Goal: Transaction & Acquisition: Purchase product/service

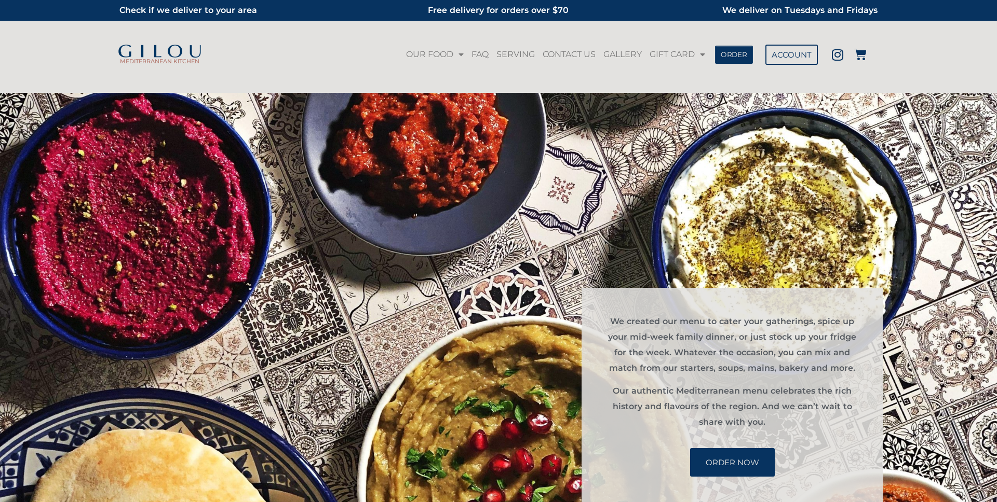
click at [741, 52] on span "ORDER" at bounding box center [733, 54] width 26 height 7
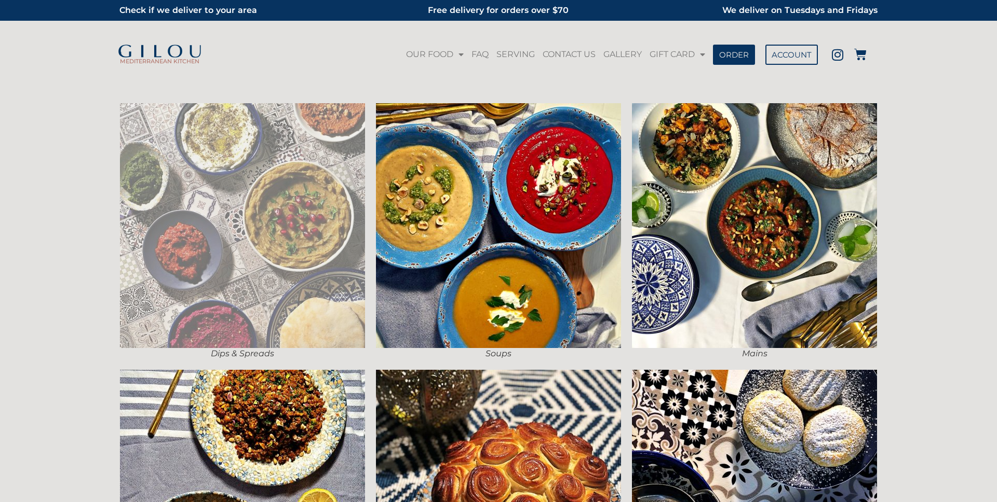
click at [314, 175] on img at bounding box center [242, 225] width 245 height 245
click at [311, 173] on img at bounding box center [242, 225] width 245 height 245
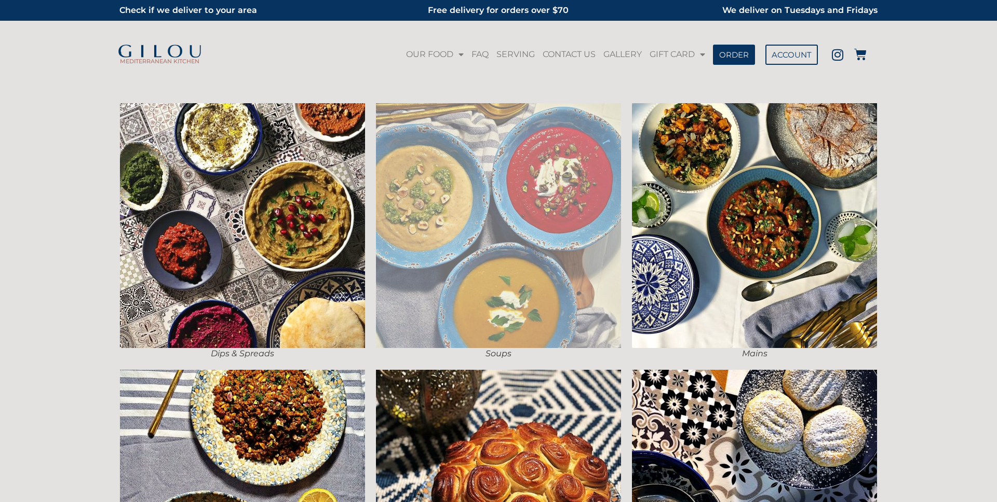
click at [618, 240] on img at bounding box center [498, 225] width 245 height 245
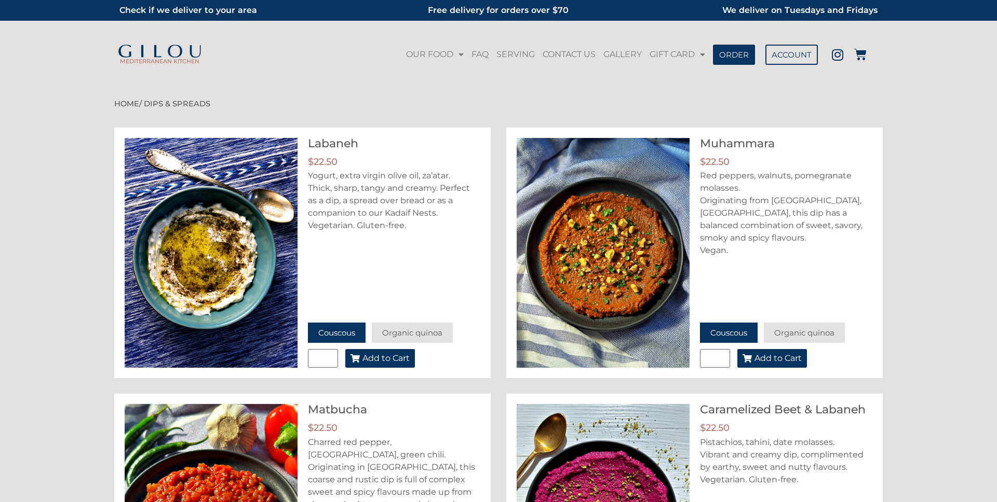
click at [379, 359] on span "Add to Cart" at bounding box center [385, 359] width 47 height 8
click at [861, 58] on icon at bounding box center [860, 54] width 12 height 12
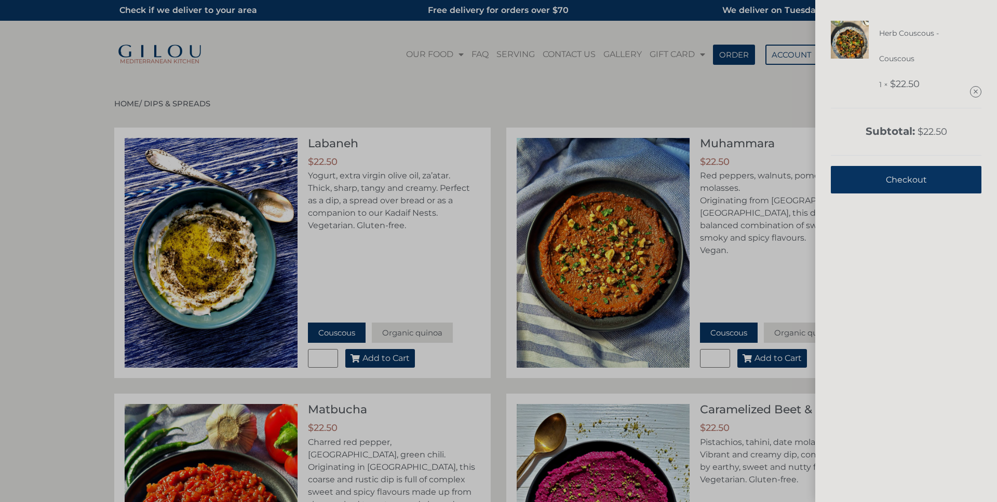
click at [875, 179] on link "Checkout" at bounding box center [905, 180] width 151 height 28
click at [364, 295] on div "Herb Couscous - Couscous 1 × $ 22.50 Subtotal: $ 22.50 View cart Checkout" at bounding box center [498, 251] width 997 height 502
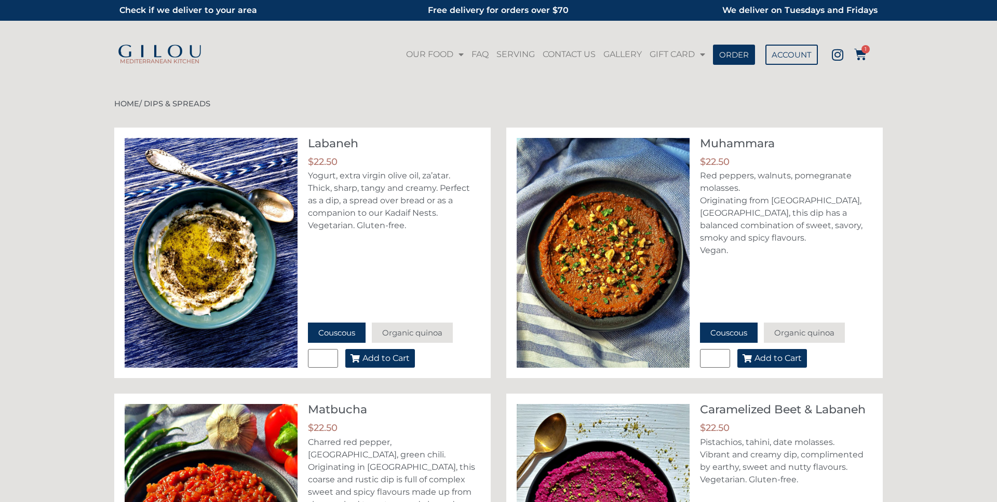
click at [386, 364] on button "Add to Cart" at bounding box center [380, 358] width 70 height 19
click at [857, 54] on icon at bounding box center [860, 54] width 12 height 12
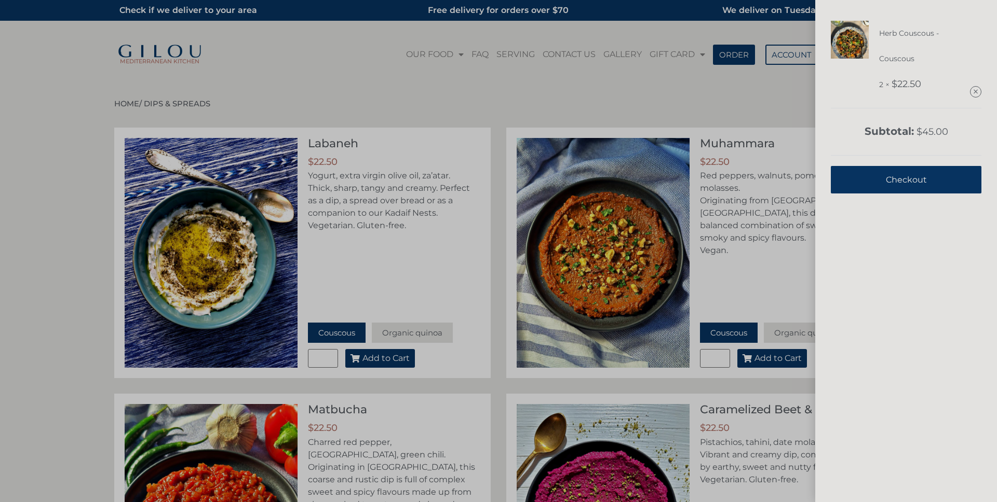
click at [407, 250] on div "Herb Couscous - Couscous 2 × $ 22.50 Subtotal: $ 45.00 View cart Checkout" at bounding box center [498, 251] width 997 height 502
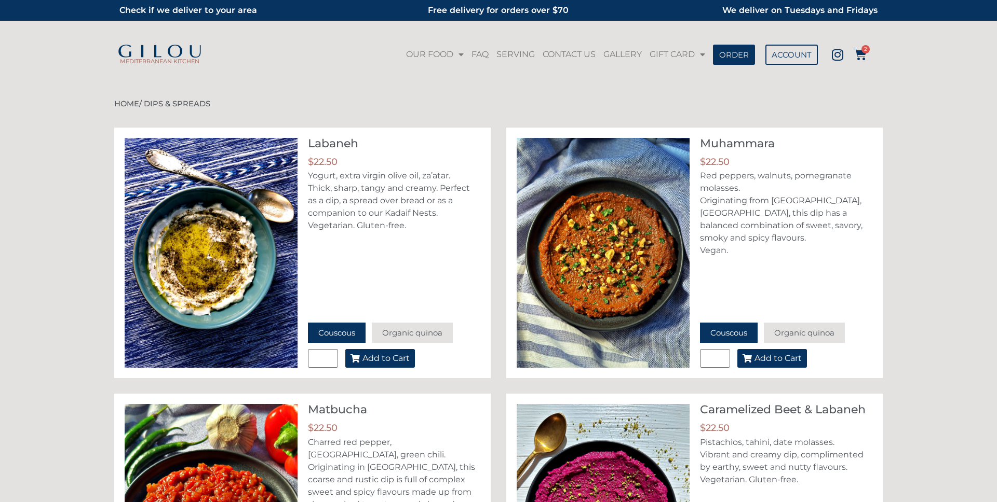
click at [409, 357] on span "Add to Cart" at bounding box center [385, 359] width 47 height 8
click at [857, 57] on icon at bounding box center [860, 54] width 12 height 12
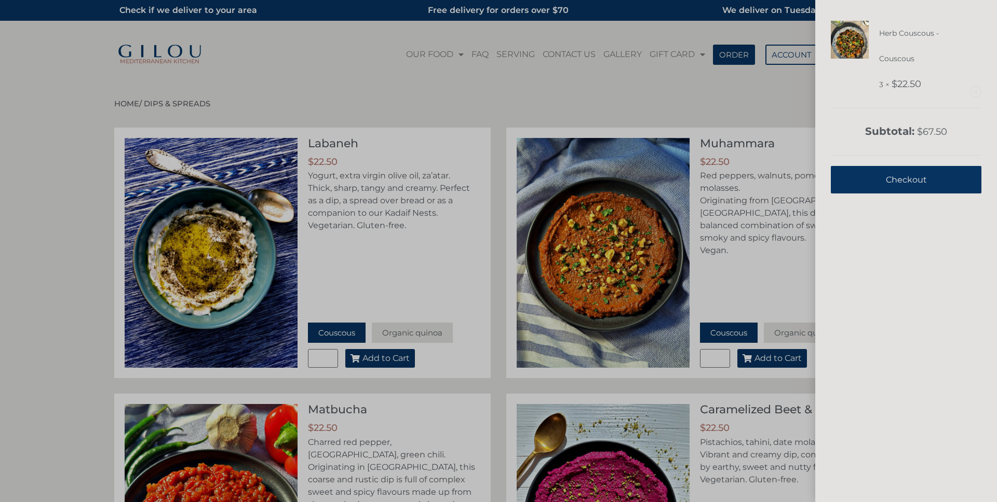
click at [976, 90] on link "Remove this item" at bounding box center [975, 92] width 10 height 10
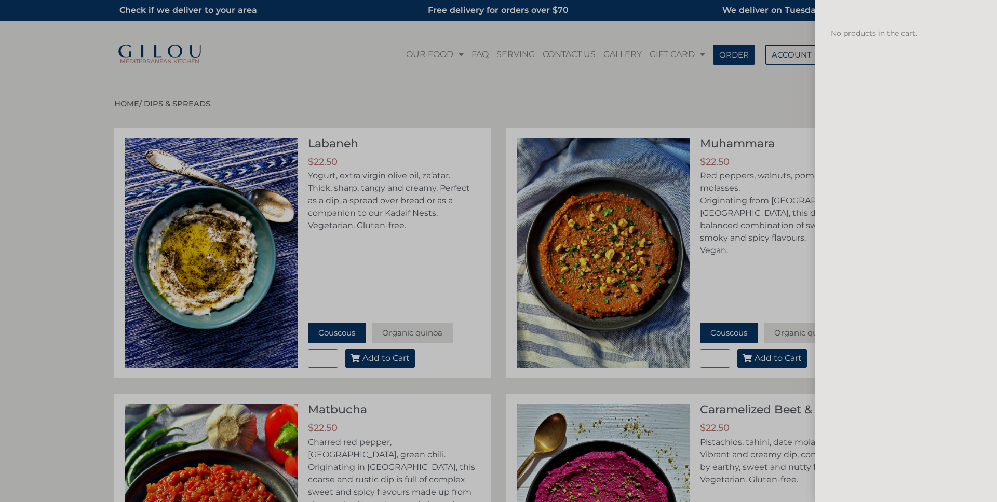
click at [489, 111] on div "No products in the cart." at bounding box center [498, 251] width 997 height 502
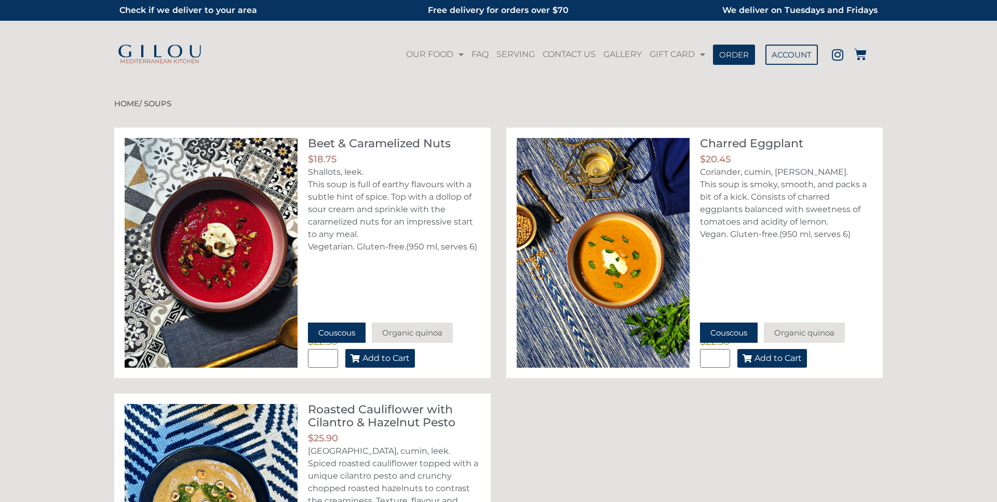
click at [381, 357] on span "Add to Cart" at bounding box center [385, 359] width 47 height 8
click at [860, 59] on icon at bounding box center [860, 54] width 12 height 12
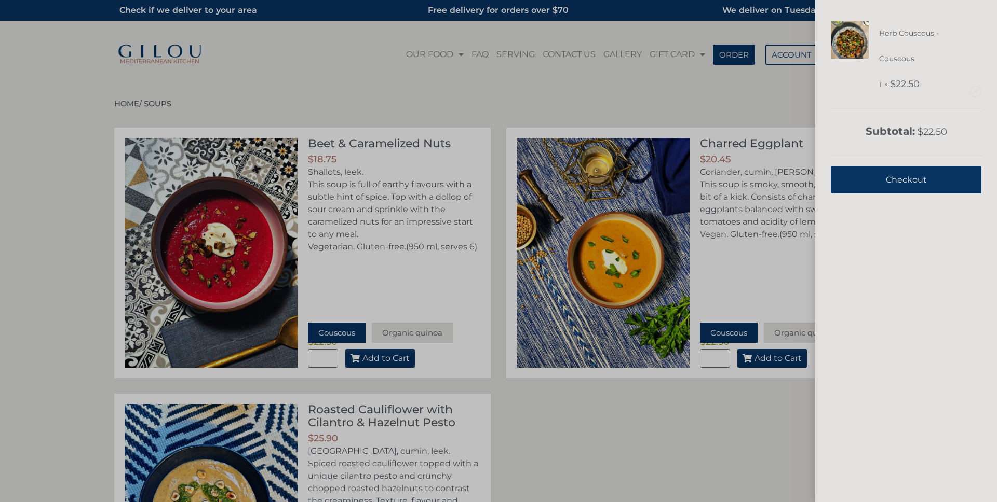
click at [976, 91] on link "Remove this item" at bounding box center [975, 92] width 10 height 10
click at [365, 94] on div "Herb Couscous - Couscous 1 × $ 22.50 Subtotal: $ 22.50 View cart Checkout" at bounding box center [498, 251] width 997 height 502
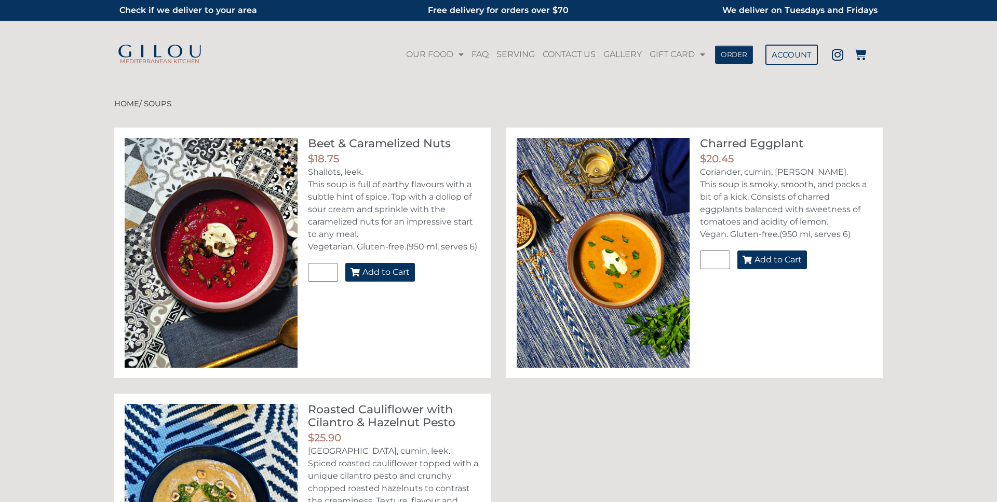
click at [726, 53] on span "ORDER" at bounding box center [733, 54] width 26 height 7
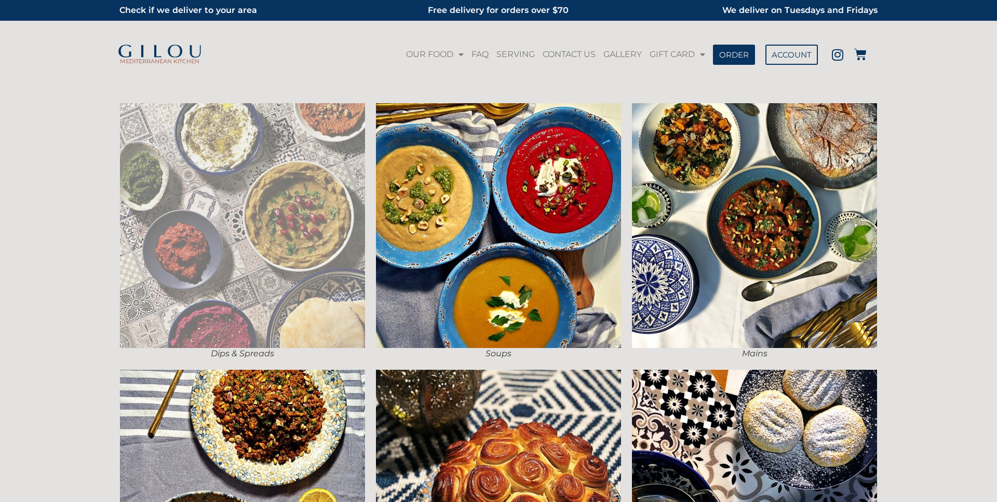
click at [306, 212] on img at bounding box center [242, 225] width 245 height 245
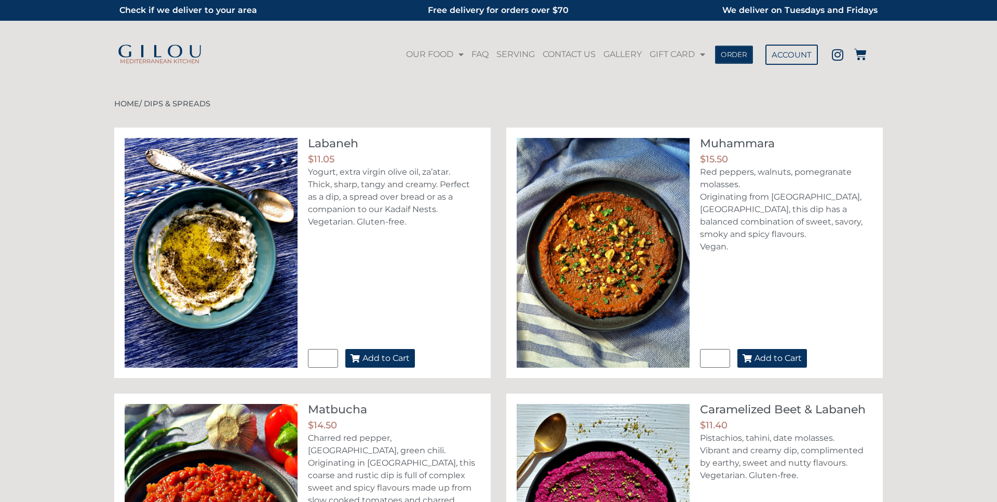
click at [726, 57] on span "ORDER" at bounding box center [733, 54] width 26 height 7
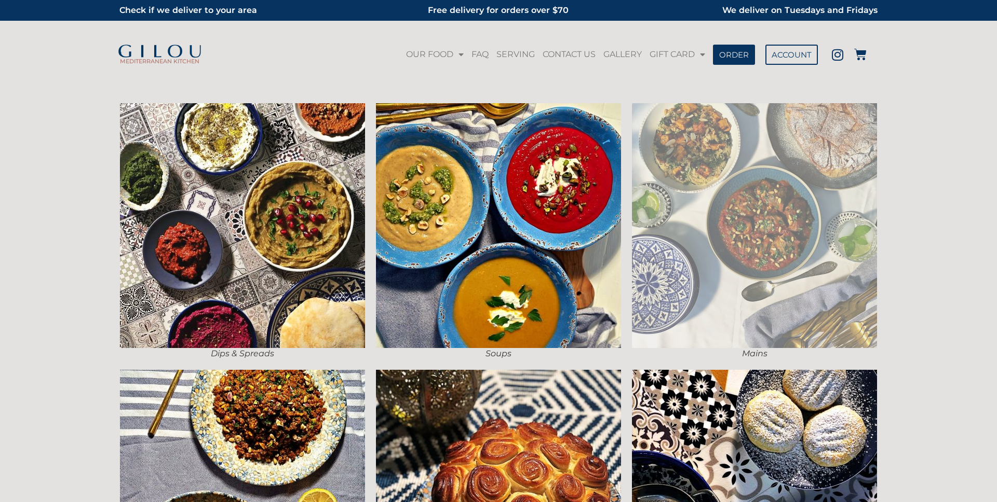
click at [715, 232] on img at bounding box center [754, 225] width 245 height 245
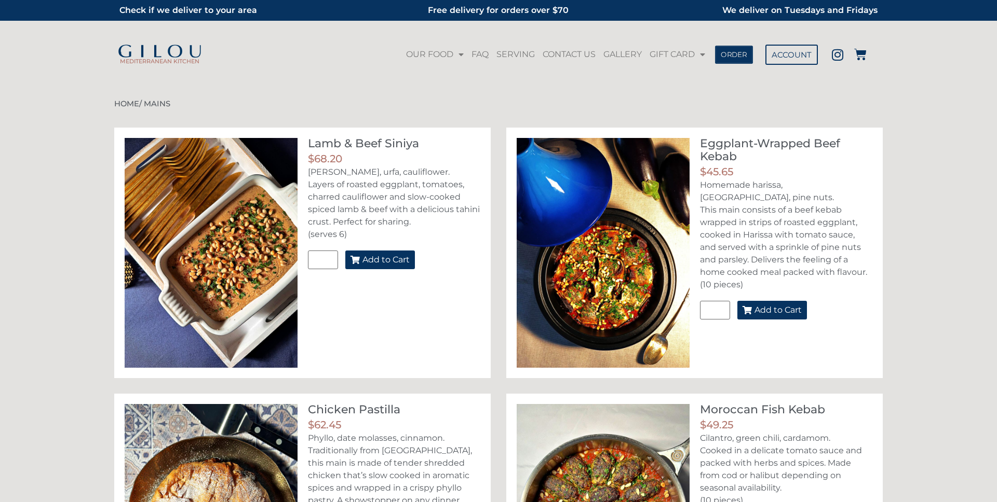
click at [718, 61] on link "ORDER" at bounding box center [734, 54] width 38 height 18
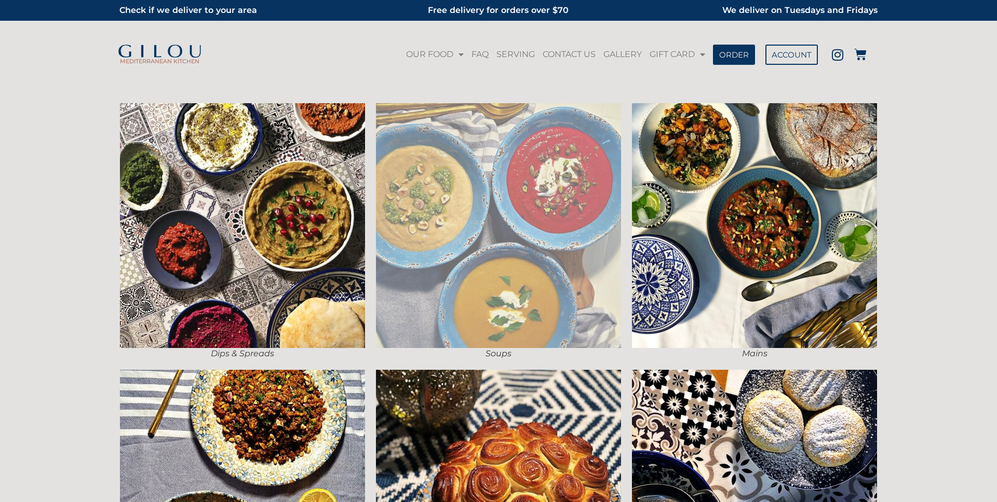
click at [557, 206] on img at bounding box center [498, 225] width 245 height 245
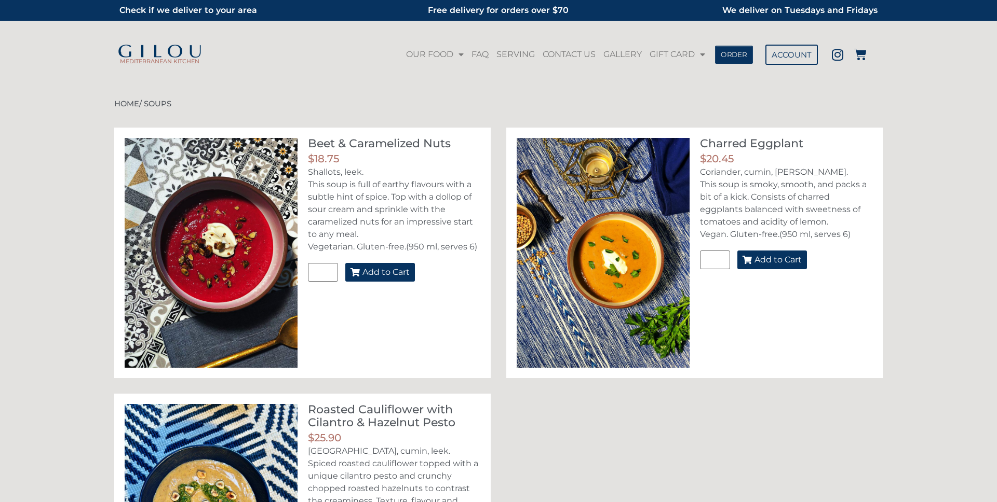
click at [741, 56] on span "ORDER" at bounding box center [733, 54] width 26 height 7
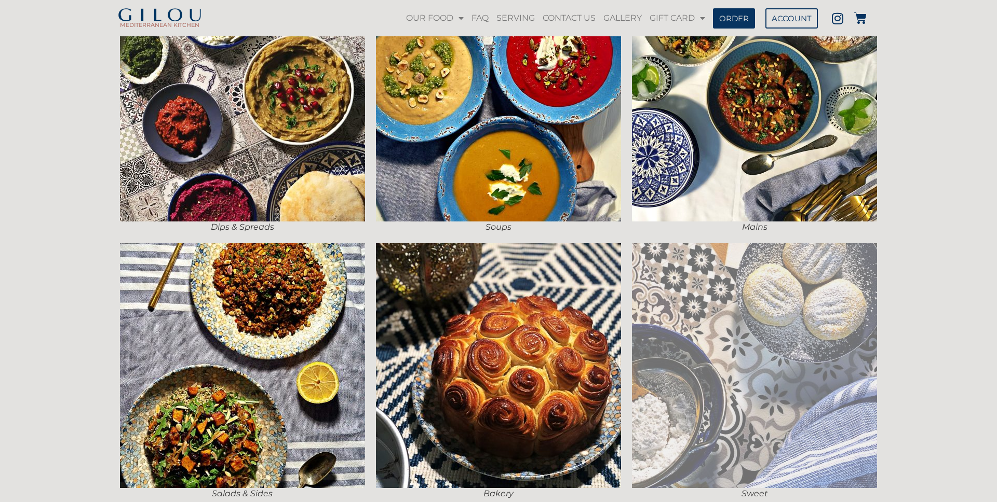
scroll to position [324, 0]
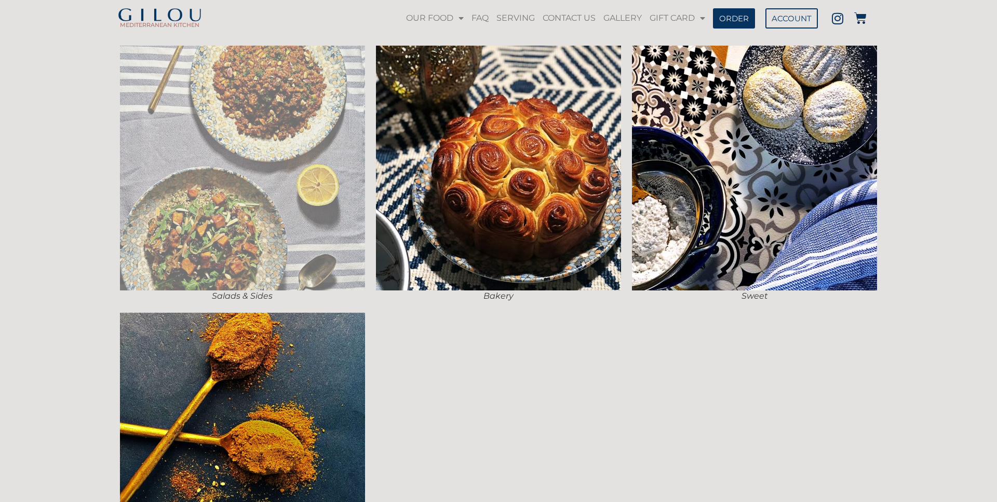
click at [314, 190] on img at bounding box center [242, 168] width 245 height 245
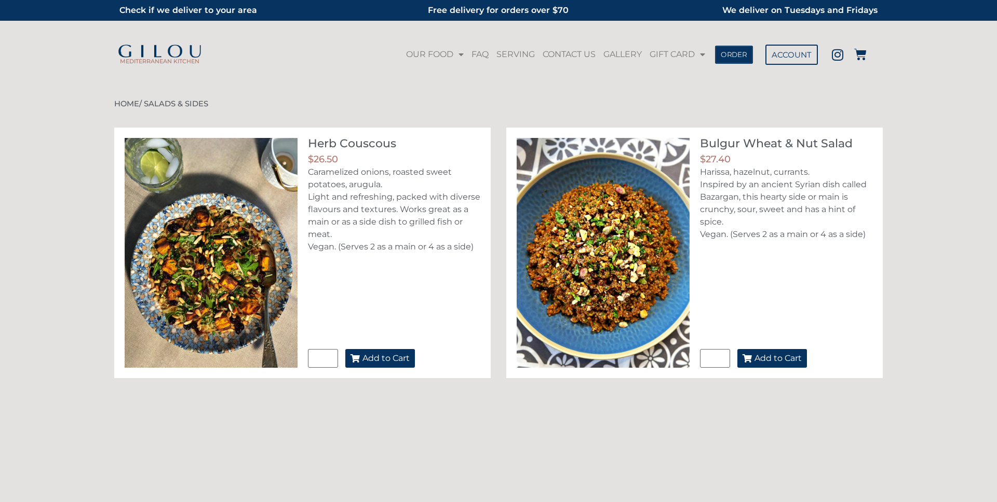
click at [738, 58] on span "ORDER" at bounding box center [733, 54] width 26 height 7
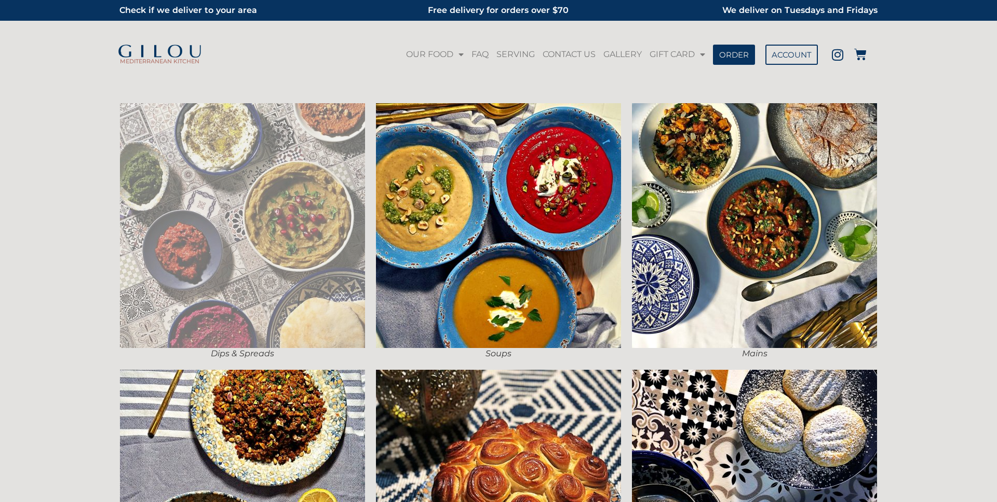
click at [324, 236] on img at bounding box center [242, 225] width 245 height 245
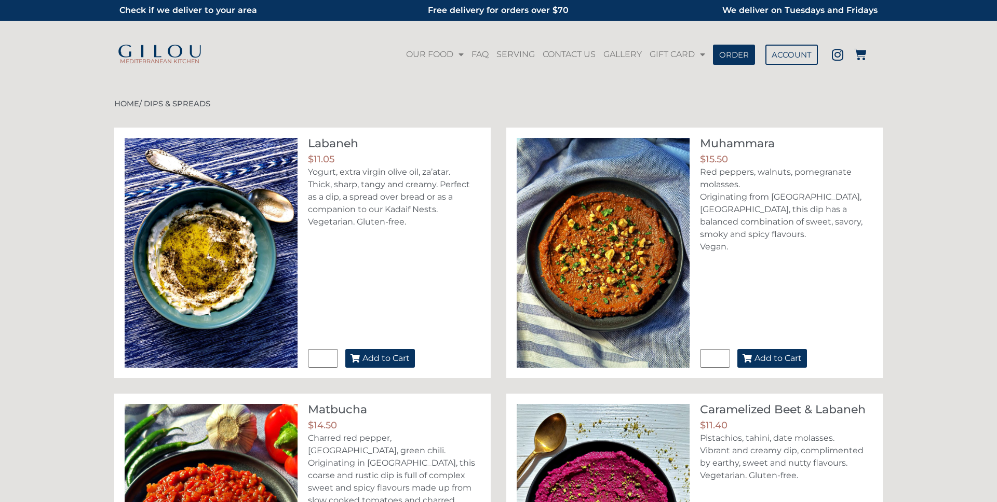
click at [402, 355] on span "Add to Cart" at bounding box center [385, 359] width 47 height 8
click at [866, 53] on icon at bounding box center [860, 54] width 12 height 12
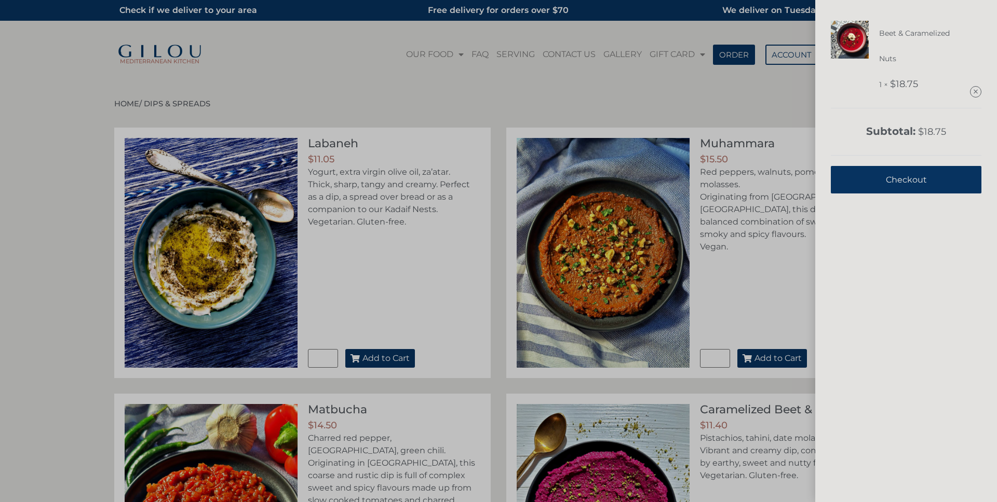
click at [750, 101] on div "Beet & Caramelized Nuts 1 × $ 18.75 Subtotal: $ 18.75 View cart Checkout" at bounding box center [498, 251] width 997 height 502
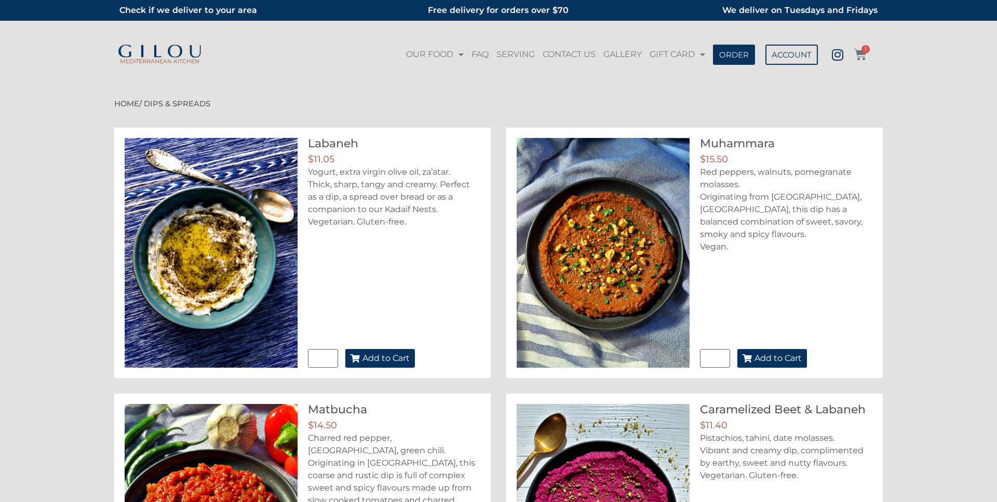
click at [865, 49] on span "1" at bounding box center [865, 49] width 8 height 8
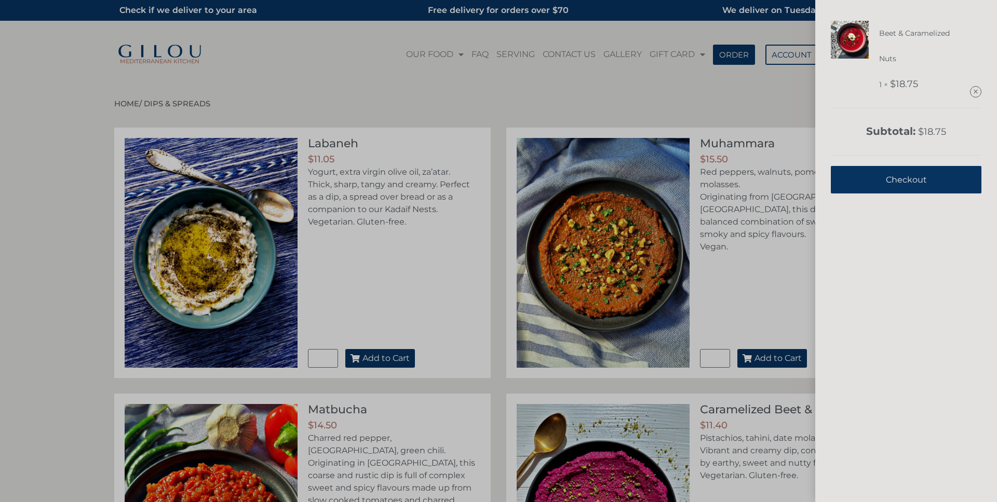
click at [777, 98] on div "Beet & Caramelized Nuts 1 × $ 18.75 Subtotal: $ 18.75 View cart Checkout" at bounding box center [498, 251] width 997 height 502
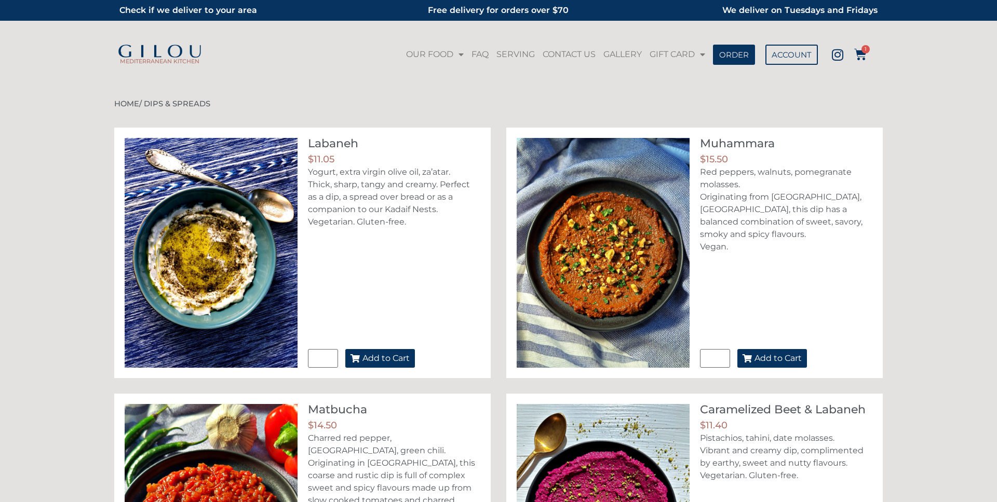
click at [757, 359] on span "Add to Cart" at bounding box center [777, 359] width 47 height 8
click at [861, 57] on icon at bounding box center [860, 54] width 12 height 12
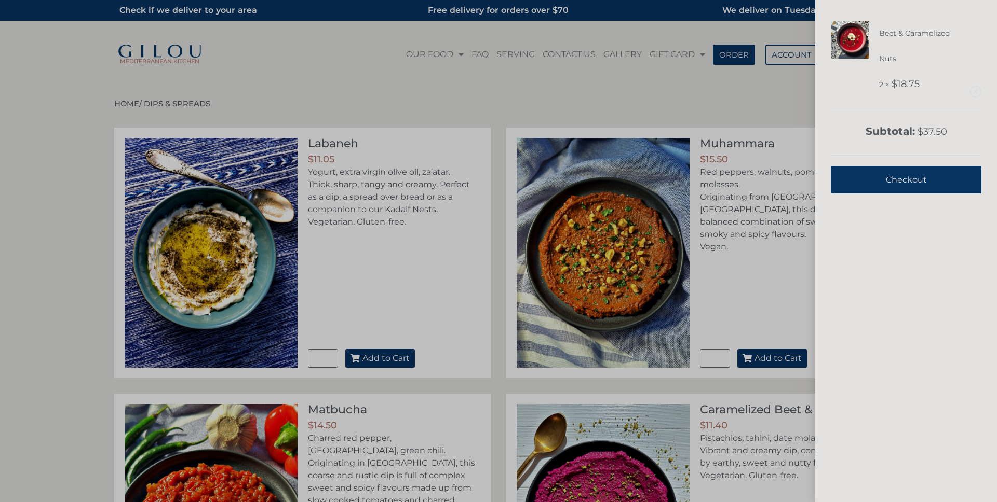
click at [974, 92] on link "Remove this item" at bounding box center [975, 92] width 10 height 10
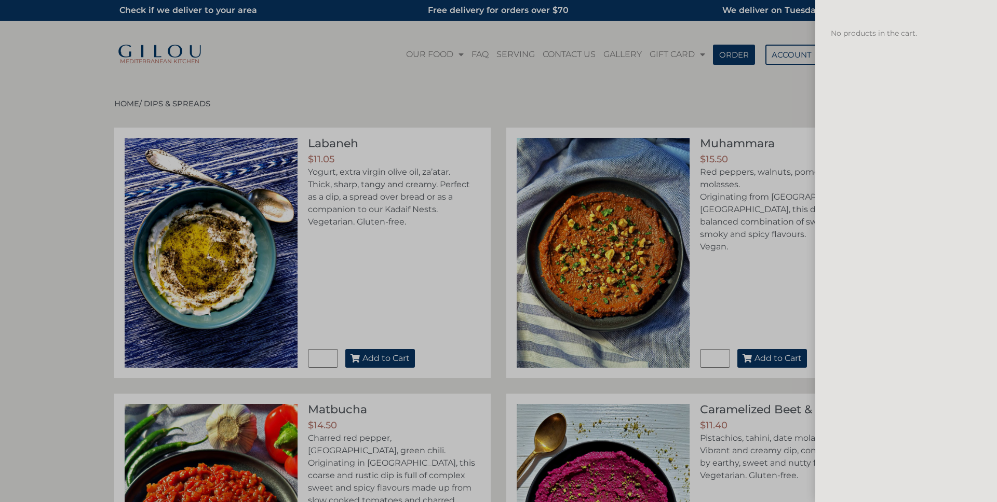
click at [322, 86] on div "No products in the cart." at bounding box center [498, 251] width 997 height 502
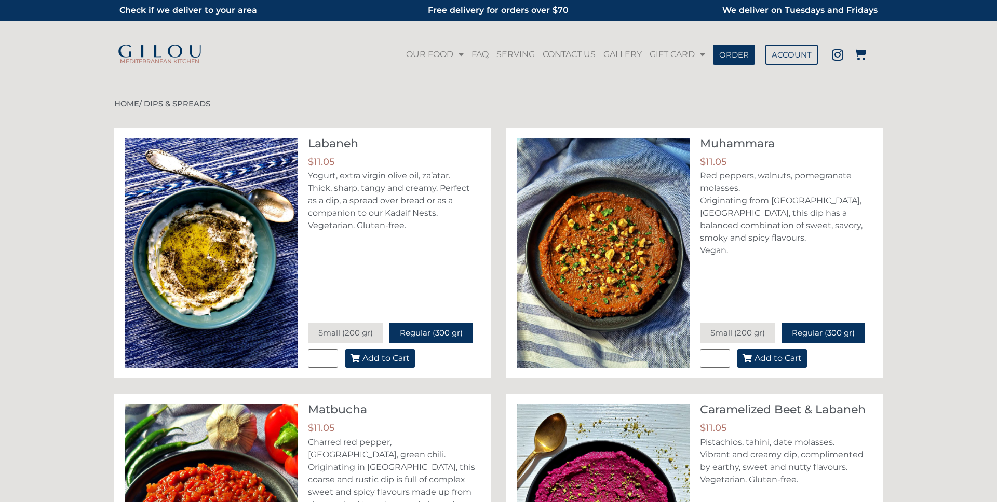
click at [391, 360] on span "Add to Cart" at bounding box center [385, 359] width 47 height 8
click at [862, 58] on icon at bounding box center [860, 54] width 12 height 12
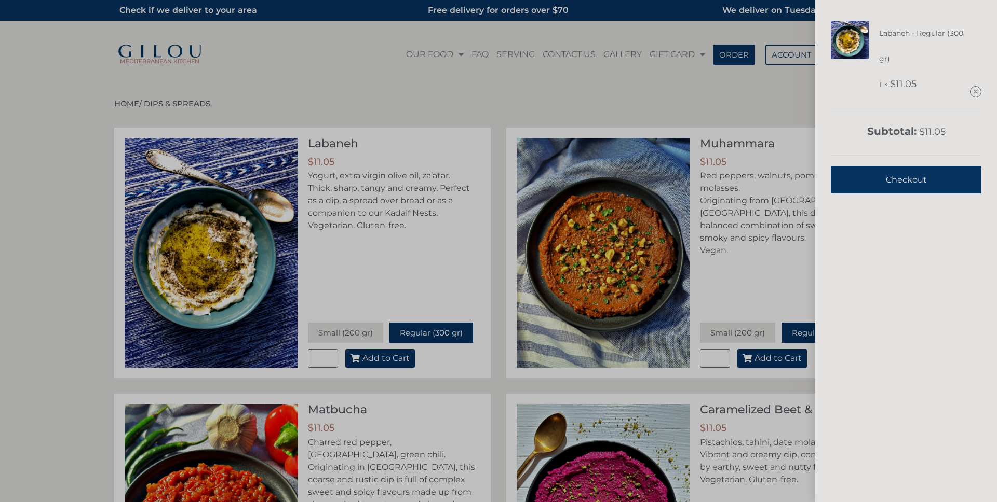
click at [758, 88] on div "Labaneh - Regular (300 gr) 1 × $ 11.05 Subtotal: $ 11.05 View cart Checkout" at bounding box center [498, 251] width 997 height 502
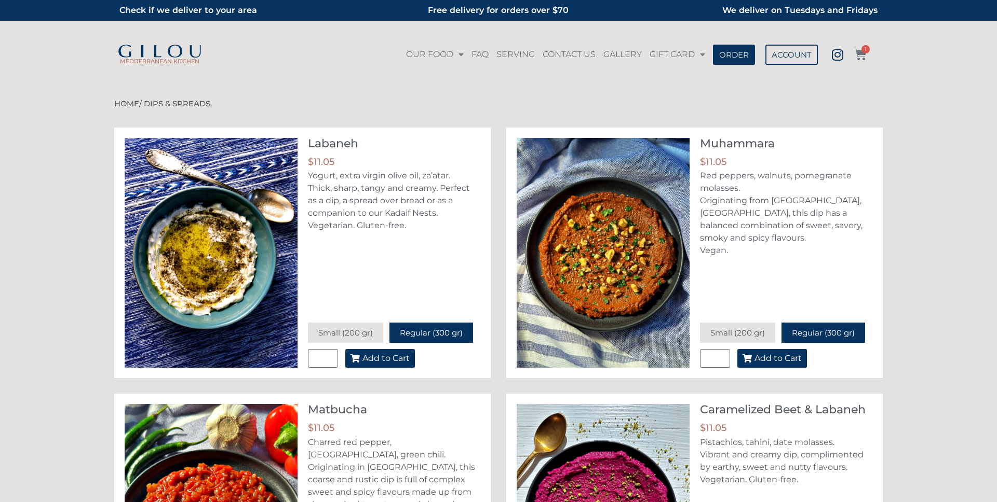
click at [860, 55] on icon at bounding box center [860, 54] width 12 height 12
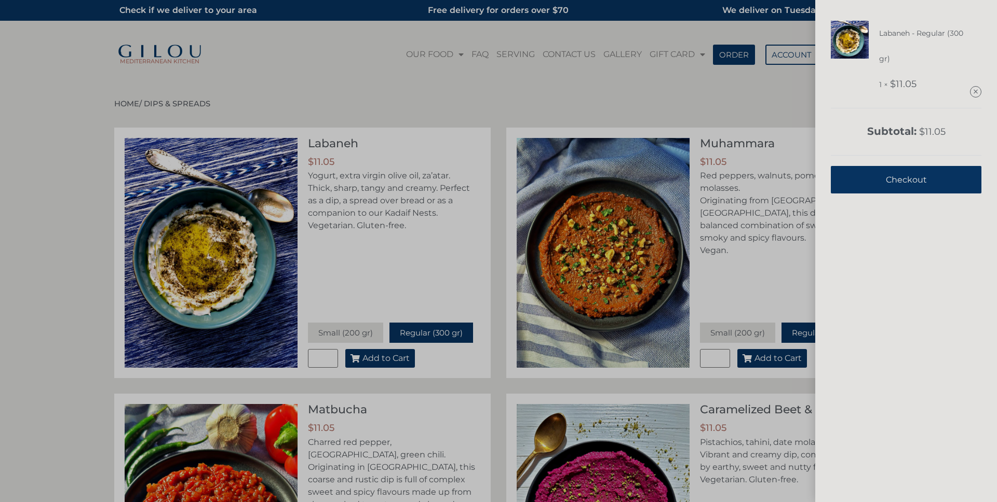
click at [905, 190] on span "Checkout" at bounding box center [905, 179] width 41 height 25
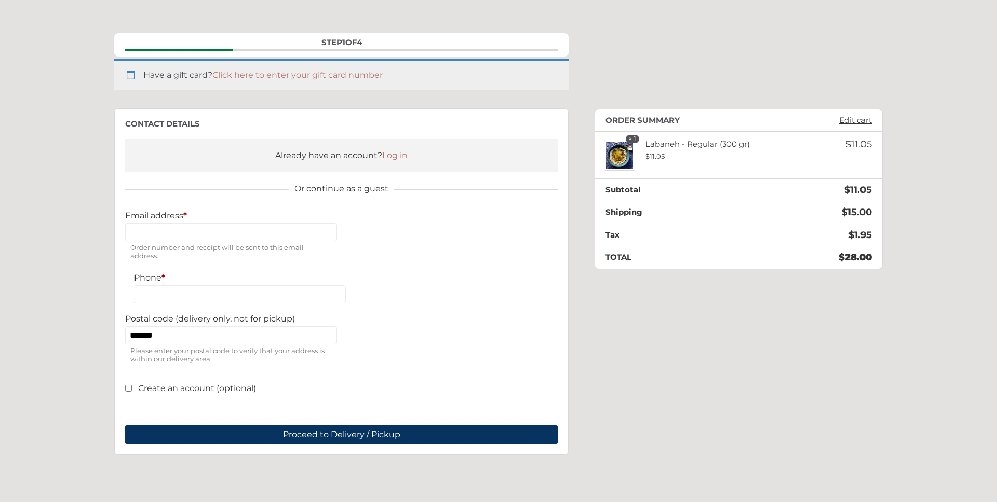
scroll to position [100, 0]
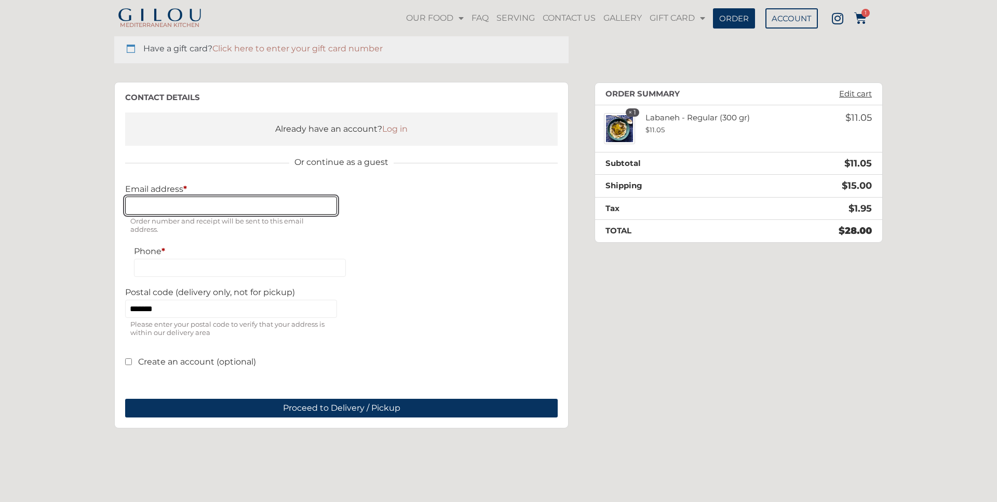
click at [185, 208] on input "Email address *" at bounding box center [231, 206] width 212 height 18
type input "**********"
click at [729, 17] on span "ORDER" at bounding box center [733, 18] width 26 height 7
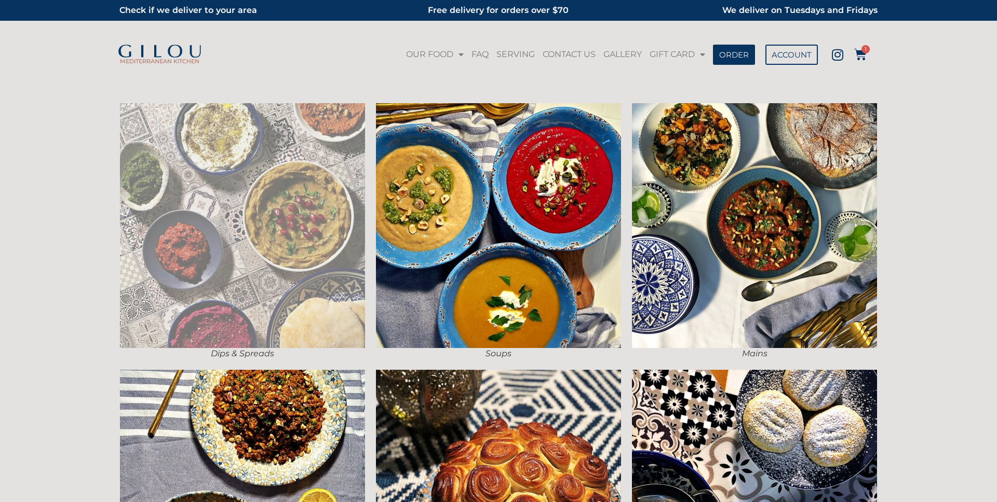
click at [290, 223] on img at bounding box center [242, 225] width 245 height 245
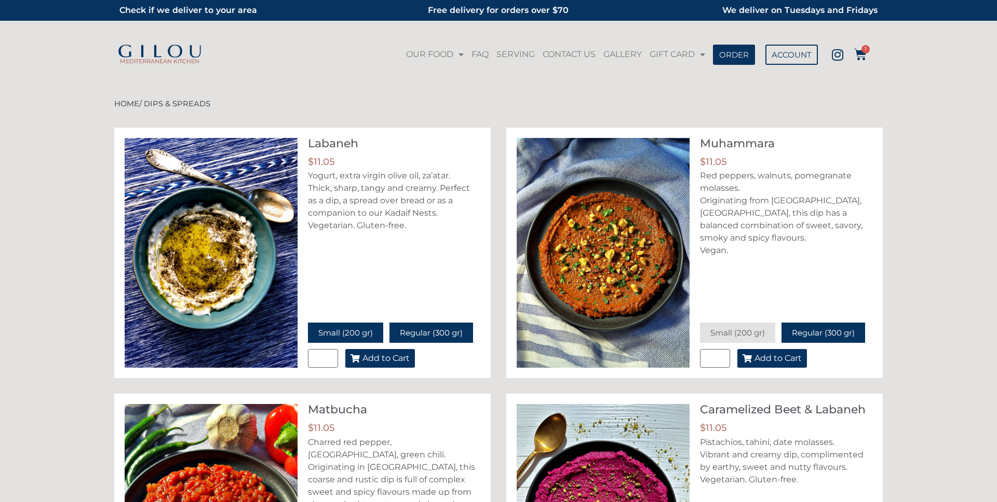
click at [363, 331] on span "Small (200 gr)" at bounding box center [345, 333] width 54 height 10
click at [389, 358] on span "Add to Cart" at bounding box center [385, 359] width 47 height 8
click at [859, 54] on icon at bounding box center [860, 54] width 12 height 12
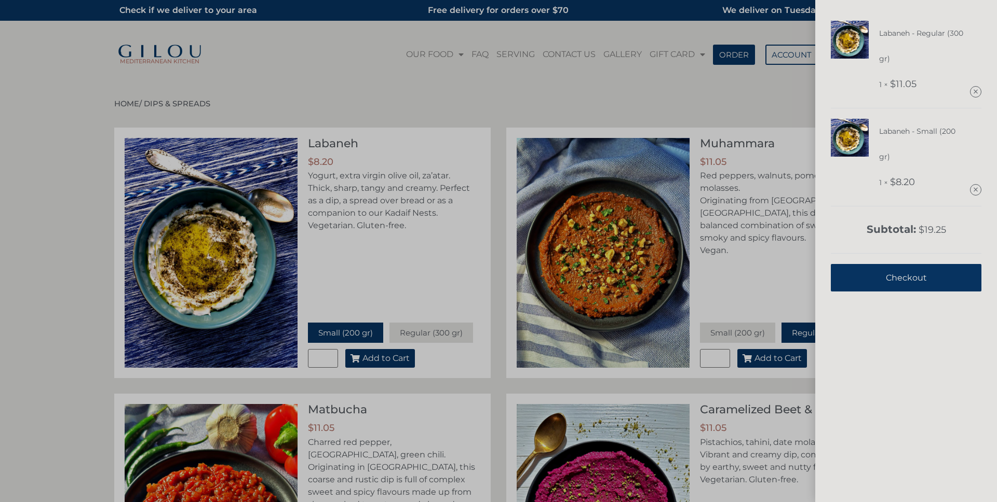
click at [675, 96] on div "Labaneh - Regular (300 gr) 1 × $ 11.05 Labaneh - Small (200 gr) 1 × $ 8.20 Subt…" at bounding box center [498, 251] width 997 height 502
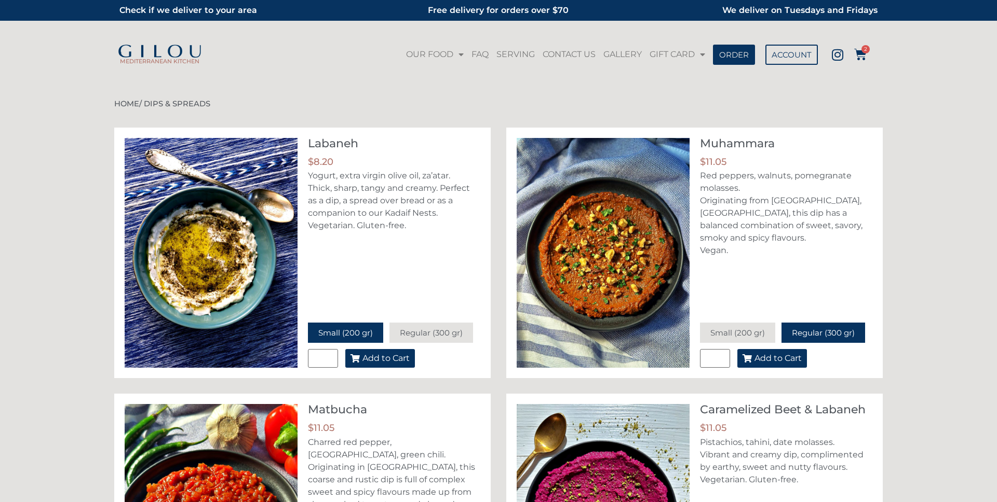
click at [782, 357] on span "Add to Cart" at bounding box center [777, 359] width 47 height 8
click at [862, 51] on span "3" at bounding box center [865, 49] width 8 height 8
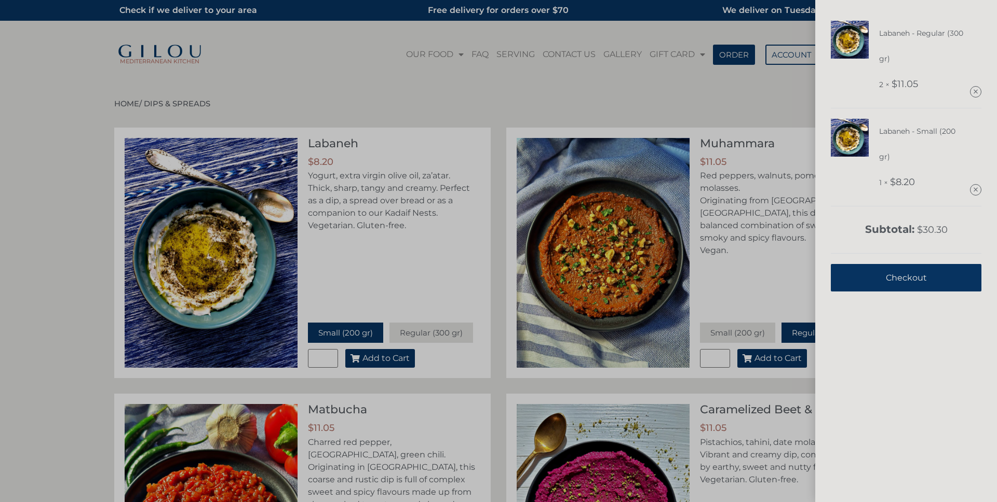
click at [772, 92] on div "Labaneh - Regular (300 gr) 2 × $ 11.05 Labaneh - Small (200 gr) 1 × $ 8.20 Subt…" at bounding box center [498, 251] width 997 height 502
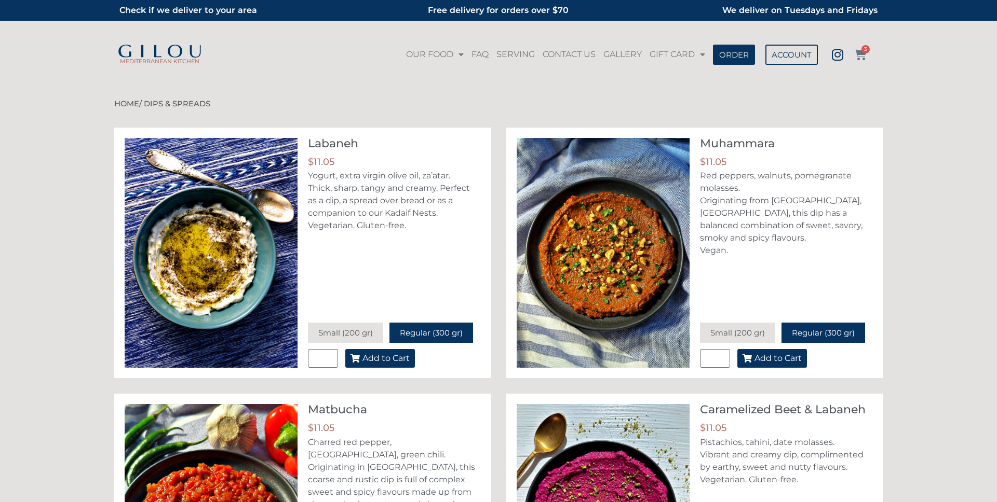
click at [854, 52] on icon at bounding box center [860, 54] width 12 height 12
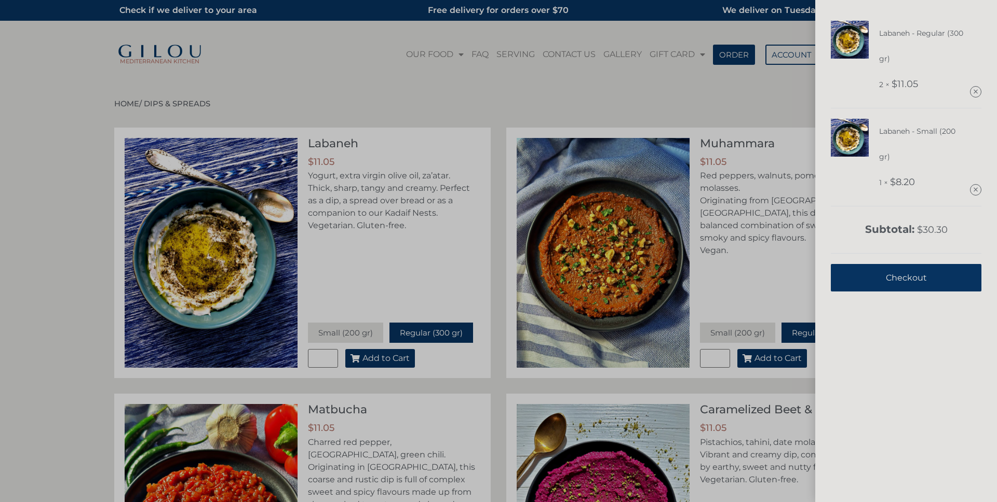
click at [754, 107] on div "Labaneh - Regular (300 gr) 2 × $ 11.05 Labaneh - Small (200 gr) 1 × $ 8.20 Subt…" at bounding box center [498, 251] width 997 height 502
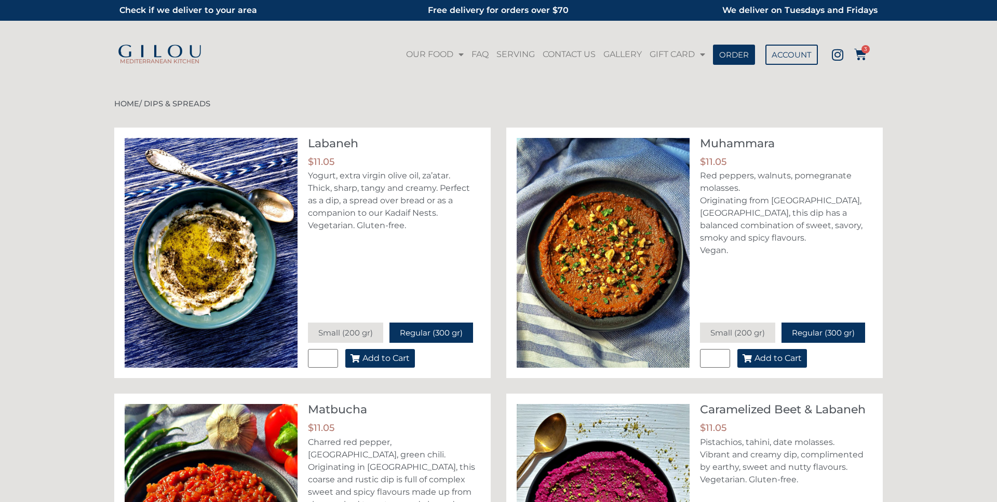
click at [780, 352] on button "Add to Cart" at bounding box center [772, 358] width 70 height 19
click at [860, 55] on icon at bounding box center [860, 54] width 12 height 12
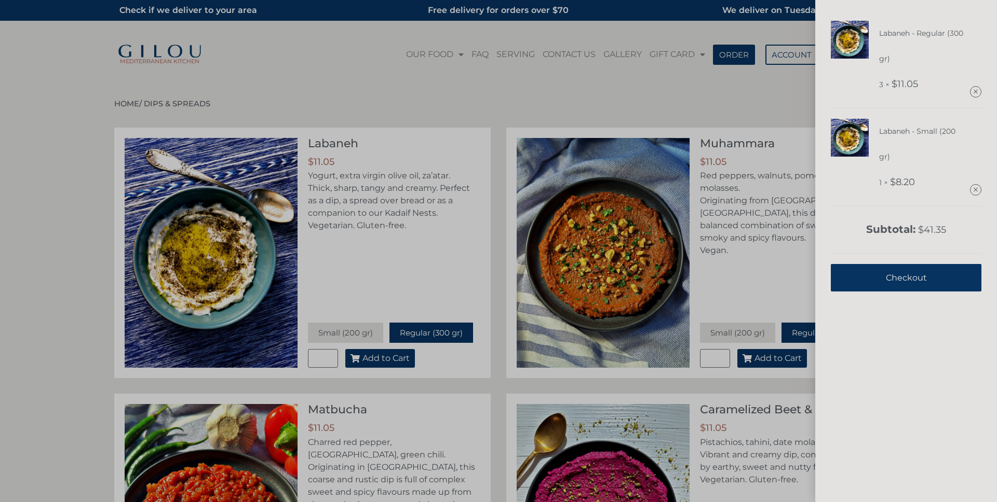
click at [783, 104] on div "Labaneh - Regular (300 gr) 3 × $ 11.05 Labaneh - Small (200 gr) 1 × $ 8.20 Subt…" at bounding box center [498, 251] width 997 height 502
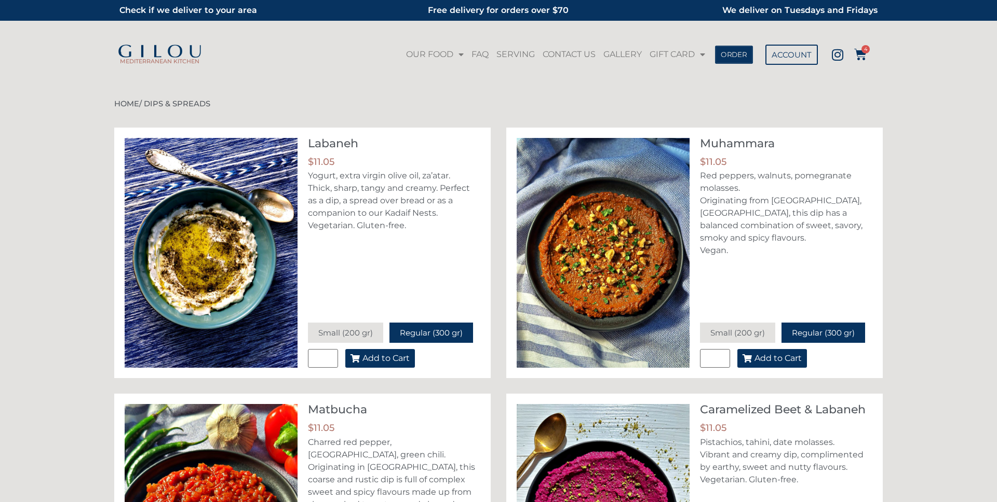
click at [737, 56] on span "ORDER" at bounding box center [733, 54] width 26 height 7
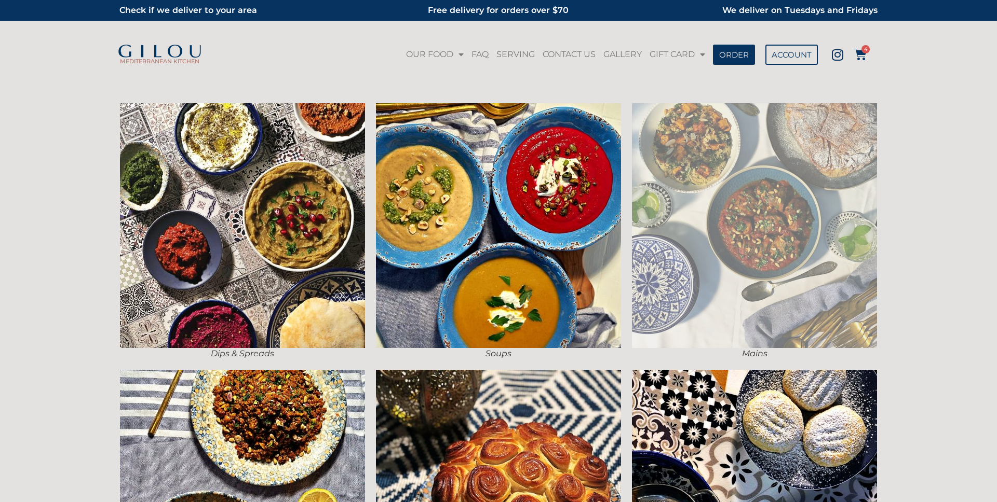
click at [671, 216] on img at bounding box center [754, 225] width 245 height 245
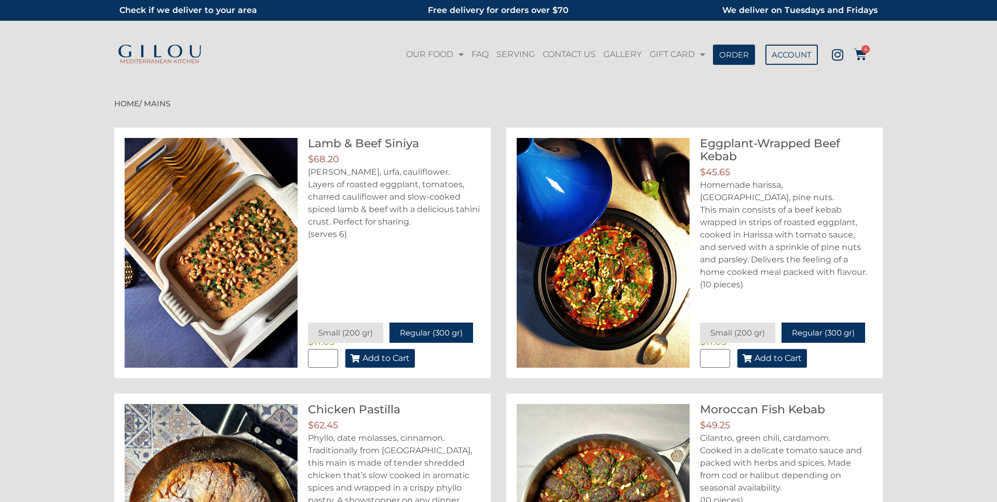
click at [786, 357] on span "Add to Cart" at bounding box center [777, 359] width 47 height 8
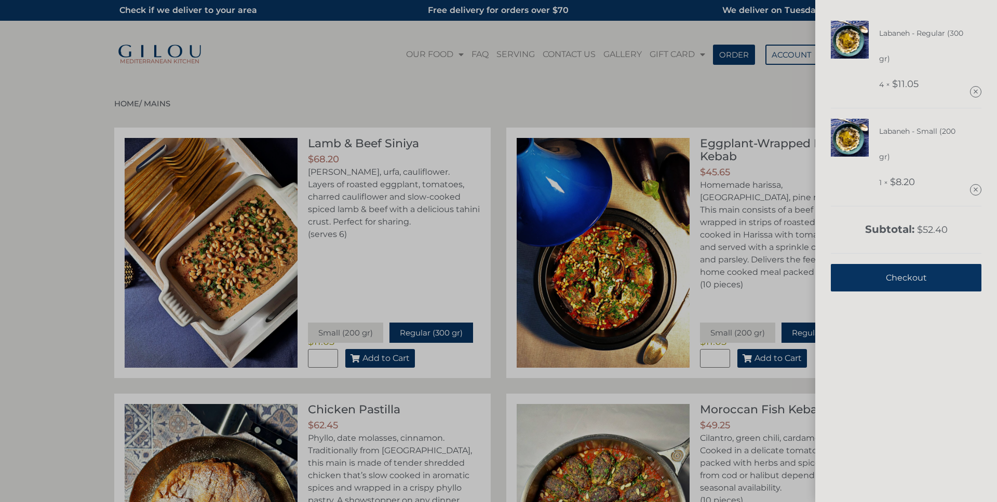
click at [735, 105] on div "Labaneh - Regular (300 gr) 4 × $ 11.05 Labaneh - Small (200 gr) 1 × $ 8.20 Subt…" at bounding box center [498, 251] width 997 height 502
